Goal: Check status: Check status

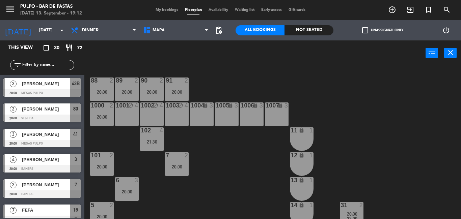
scroll to position [107, 0]
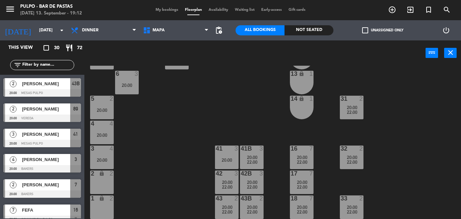
click at [166, 8] on span "My bookings" at bounding box center [166, 10] width 29 height 4
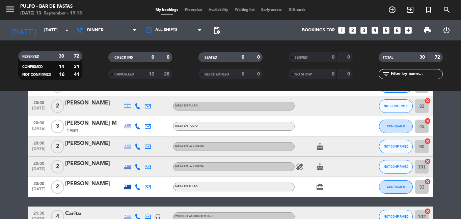
scroll to position [291, 0]
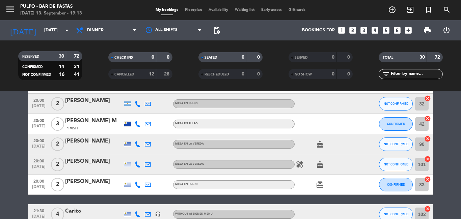
click at [297, 166] on icon "healing" at bounding box center [299, 164] width 8 height 8
click at [317, 165] on icon "cake" at bounding box center [320, 164] width 8 height 8
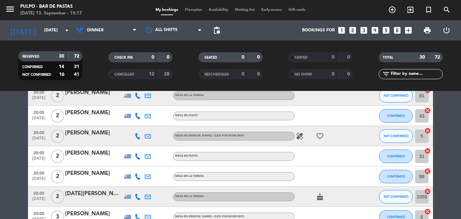
scroll to position [124, 0]
